Goal: Information Seeking & Learning: Find specific fact

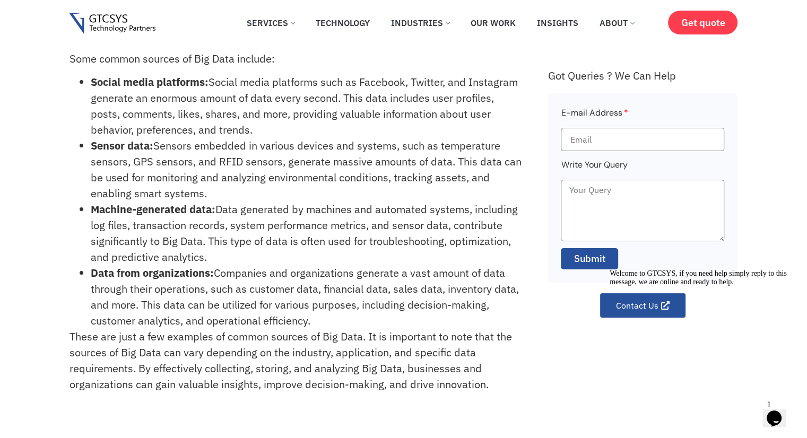
scroll to position [172, 0]
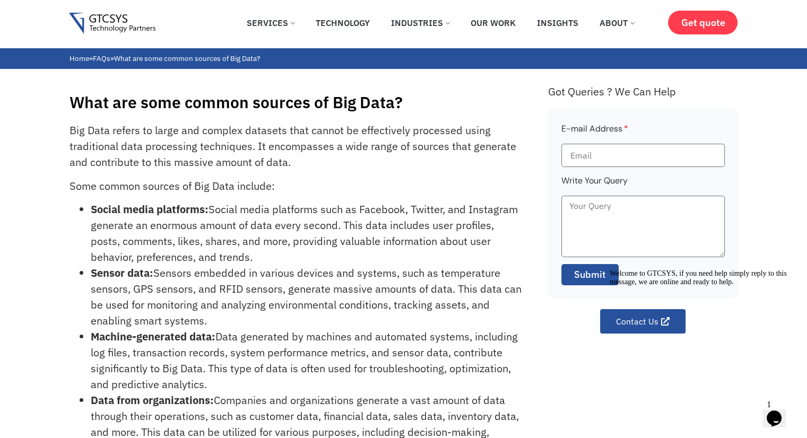
scroll to position [0, 0]
click at [34, 83] on div "What are some common sources of Big Data? Big Data refers to large and complex …" at bounding box center [403, 305] width 807 height 472
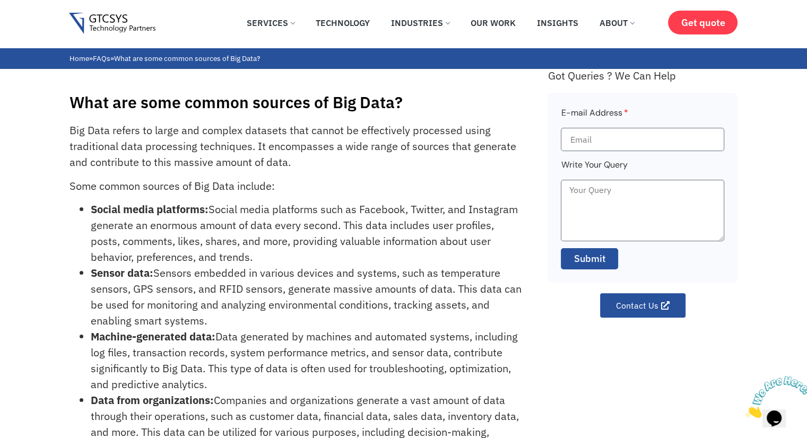
click at [0, 234] on div "What are some common sources of Big Data? Big Data refers to large and complex …" at bounding box center [403, 305] width 807 height 472
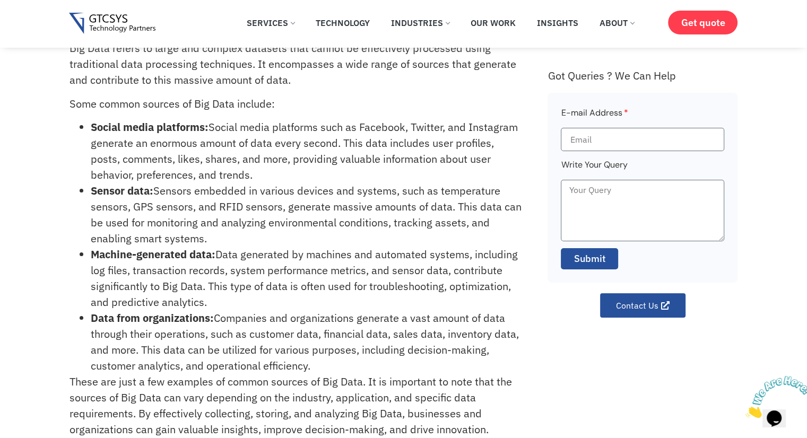
scroll to position [53, 0]
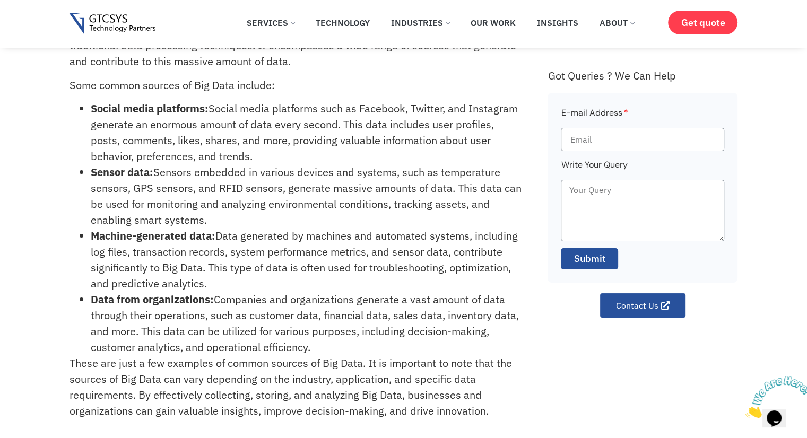
drag, startPoint x: 317, startPoint y: 348, endPoint x: 92, endPoint y: 107, distance: 330.3
click at [92, 107] on ul "Social media platforms: Social media platforms such as Facebook, Twitter, and I…" at bounding box center [296, 228] width 455 height 255
copy ul "Social media platforms: Social media platforms such as Facebook, Twitter, and I…"
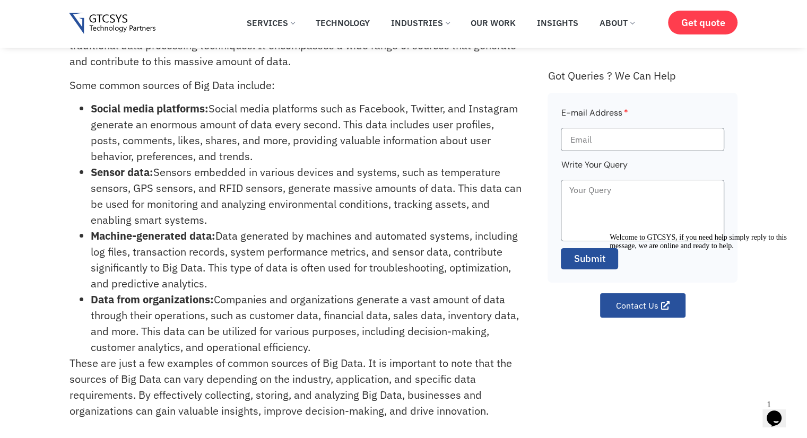
click at [240, 289] on li "Machine-generated data: Data generated by machines and automated systems, inclu…" at bounding box center [307, 260] width 433 height 64
click at [229, 223] on li "Sensor data: Sensors embedded in various devices and systems, such as temperatu…" at bounding box center [307, 196] width 433 height 64
drag, startPoint x: 214, startPoint y: 220, endPoint x: 89, endPoint y: 170, distance: 134.3
click at [89, 170] on ul "Social media platforms: Social media platforms such as Facebook, Twitter, and I…" at bounding box center [296, 228] width 455 height 255
copy li "Sensor data: Sensors embedded in various devices and systems, such as temperatu…"
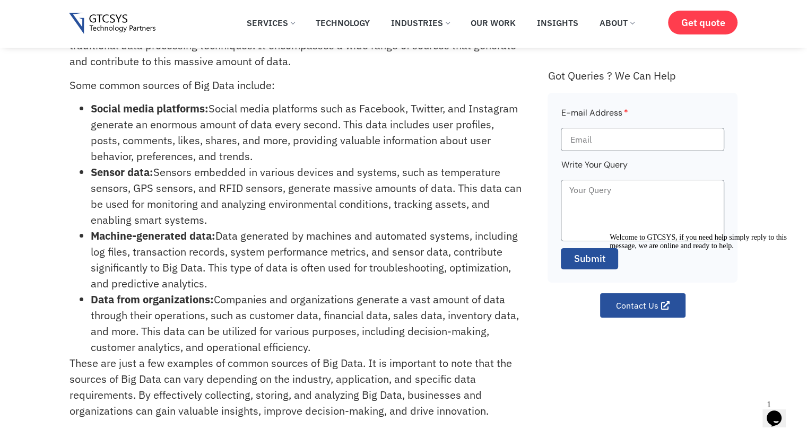
click at [187, 292] on li "Data from organizations: Companies and organizations generate a vast amount of …" at bounding box center [307, 324] width 433 height 64
drag, startPoint x: 207, startPoint y: 286, endPoint x: 87, endPoint y: 240, distance: 128.5
click at [87, 240] on ul "Social media platforms: Social media platforms such as Facebook, Twitter, and I…" at bounding box center [296, 228] width 455 height 255
copy li "Machine-generated data: Data generated by machines and automated systems, inclu…"
click at [316, 286] on li "Machine-generated data: Data generated by machines and automated systems, inclu…" at bounding box center [307, 260] width 433 height 64
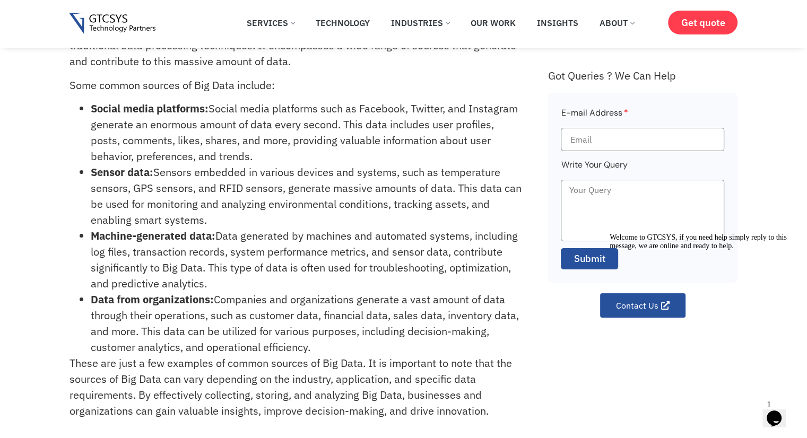
drag, startPoint x: 315, startPoint y: 351, endPoint x: 93, endPoint y: 301, distance: 227.1
click at [93, 301] on li "Data from organizations: Companies and organizations generate a vast amount of …" at bounding box center [307, 324] width 433 height 64
copy li "Data from organizations: Companies and organizations generate a vast amount of …"
